Goal: Information Seeking & Learning: Learn about a topic

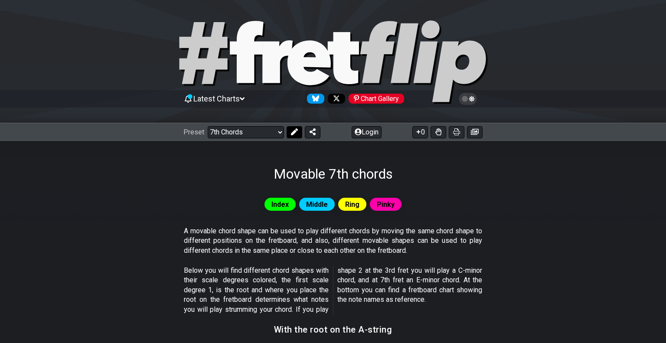
scroll to position [291, 0]
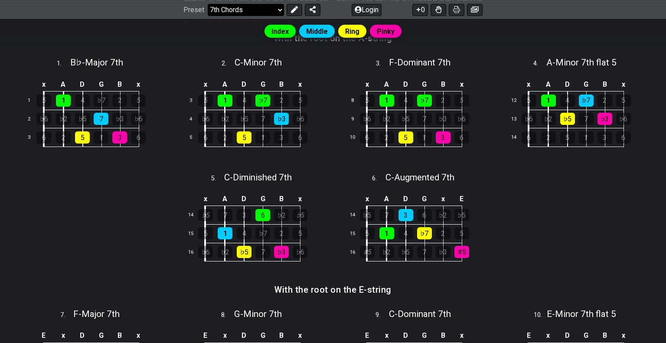
click at [280, 9] on select "Welcome to #fretflip! Initial Preset Custom Preset Minor Pentatonic Major Penta…" at bounding box center [246, 9] width 76 height 12
click at [208, 16] on select "Welcome to #fretflip! Initial Preset Custom Preset Minor Pentatonic Major Penta…" at bounding box center [246, 9] width 76 height 12
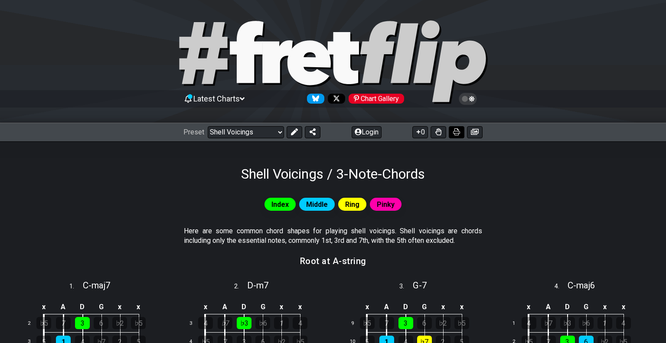
click at [457, 131] on icon at bounding box center [456, 131] width 7 height 7
click at [273, 136] on select "Welcome to #fretflip! Initial Preset Custom Preset Minor Pentatonic Major Penta…" at bounding box center [246, 132] width 76 height 12
click at [208, 126] on select "Welcome to #fretflip! Initial Preset Custom Preset Minor Pentatonic Major Penta…" at bounding box center [246, 132] width 76 height 12
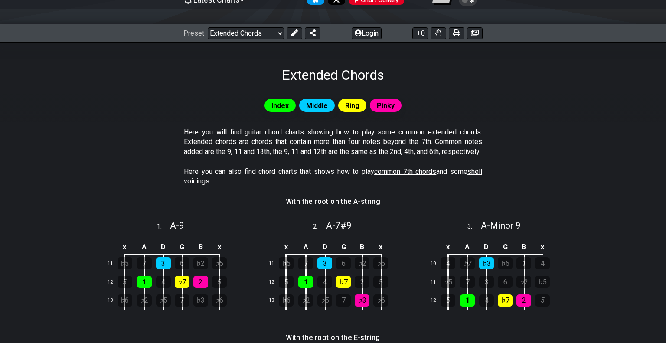
scroll to position [97, 0]
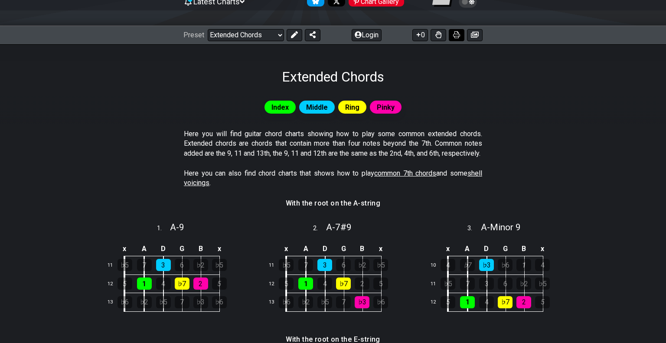
click at [455, 37] on icon at bounding box center [456, 34] width 7 height 7
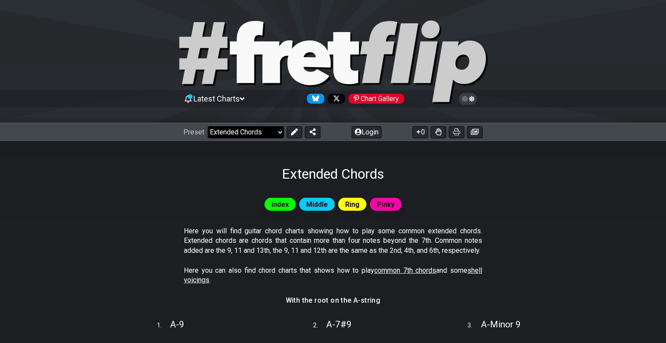
click at [265, 136] on select "Welcome to #fretflip! Initial Preset Custom Preset Minor Pentatonic Major Penta…" at bounding box center [246, 132] width 76 height 12
click at [208, 126] on select "Welcome to #fretflip! Initial Preset Custom Preset Minor Pentatonic Major Penta…" at bounding box center [246, 132] width 76 height 12
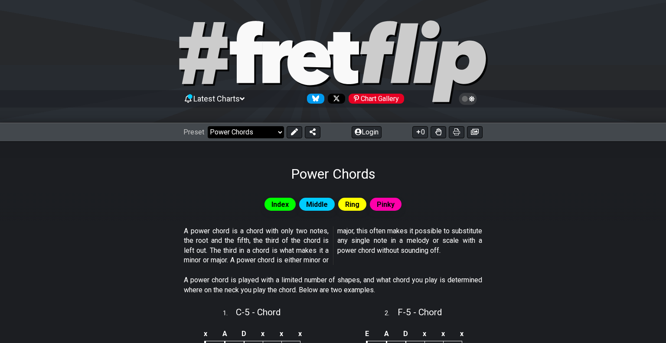
click at [237, 130] on select "Welcome to #fretflip! Initial Preset Custom Preset Minor Pentatonic Major Penta…" at bounding box center [246, 132] width 76 height 12
click at [208, 126] on select "Welcome to #fretflip! Initial Preset Custom Preset Minor Pentatonic Major Penta…" at bounding box center [246, 132] width 76 height 12
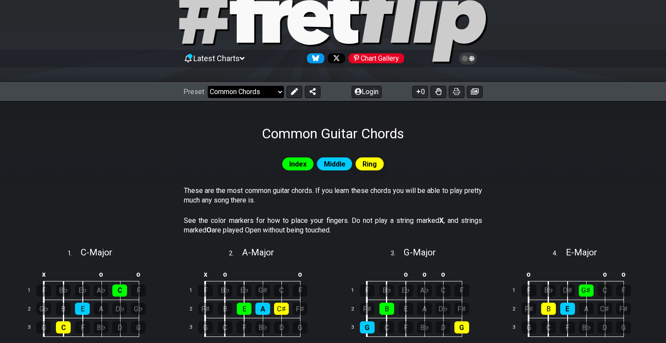
scroll to position [36, 0]
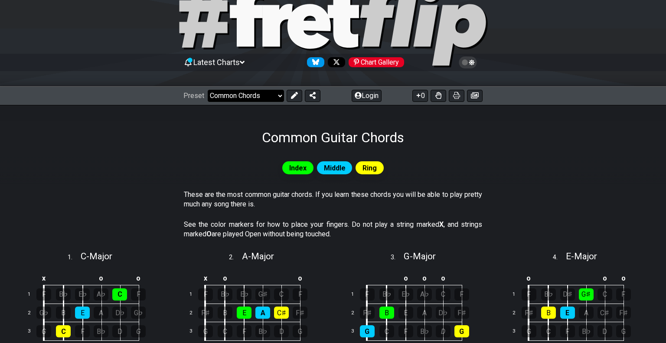
click at [277, 100] on select "Welcome to #fretflip! Initial Preset Custom Preset Minor Pentatonic Major Penta…" at bounding box center [246, 96] width 76 height 12
click at [208, 90] on select "Welcome to #fretflip! Initial Preset Custom Preset Minor Pentatonic Major Penta…" at bounding box center [246, 96] width 76 height 12
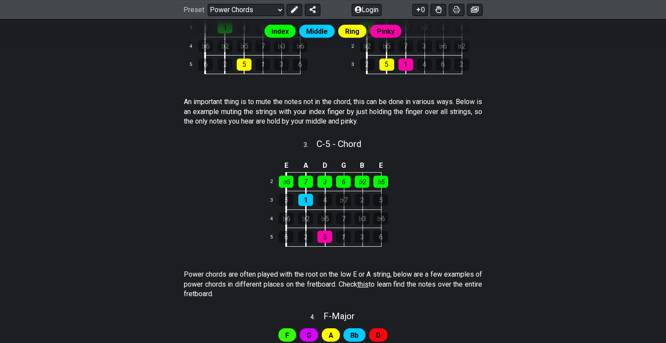
scroll to position [323, 0]
click at [281, 11] on select "Welcome to #fretflip! Initial Preset Custom Preset Minor Pentatonic Major Penta…" at bounding box center [246, 9] width 76 height 12
click at [208, 16] on select "Welcome to #fretflip! Initial Preset Custom Preset Minor Pentatonic Major Penta…" at bounding box center [246, 9] width 76 height 12
select select "/shell-voicings"
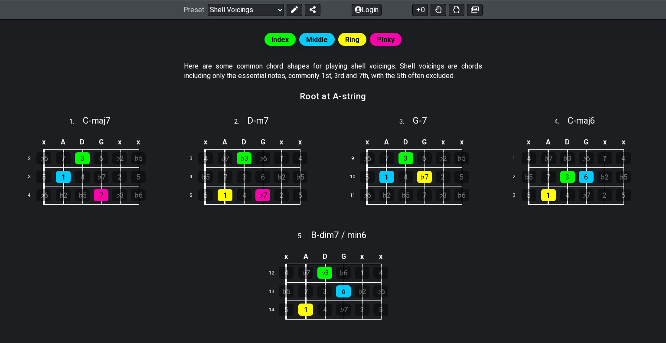
scroll to position [163, 0]
